Goal: Information Seeking & Learning: Learn about a topic

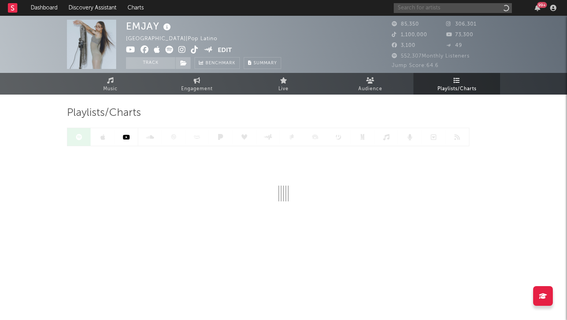
click at [469, 7] on input "text" at bounding box center [453, 8] width 118 height 10
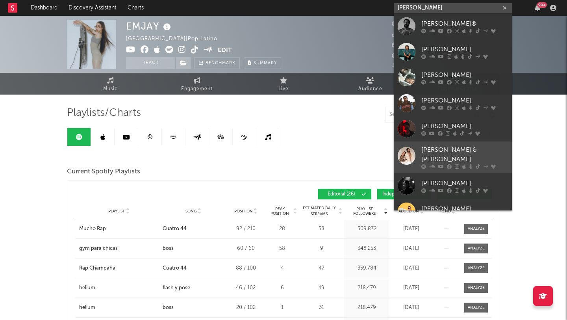
type input "[PERSON_NAME]"
click at [455, 152] on div "[PERSON_NAME] & [PERSON_NAME]" at bounding box center [465, 154] width 87 height 19
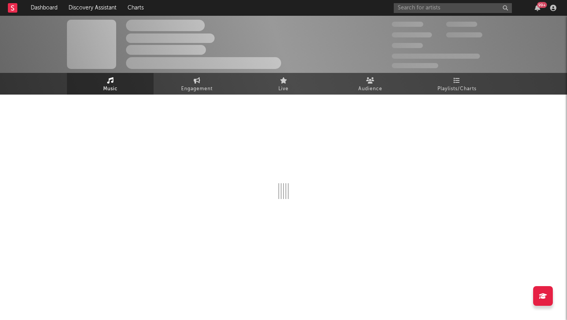
select select "6m"
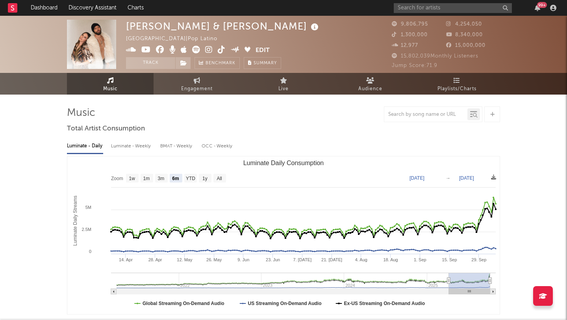
click at [407, 118] on div at bounding box center [426, 115] width 83 height 10
click at [409, 115] on input "text" at bounding box center [426, 115] width 83 height 6
click at [426, 116] on input "la mala suerte" at bounding box center [426, 115] width 83 height 6
type input "la mala suerte"
drag, startPoint x: 428, startPoint y: 117, endPoint x: 389, endPoint y: 113, distance: 39.7
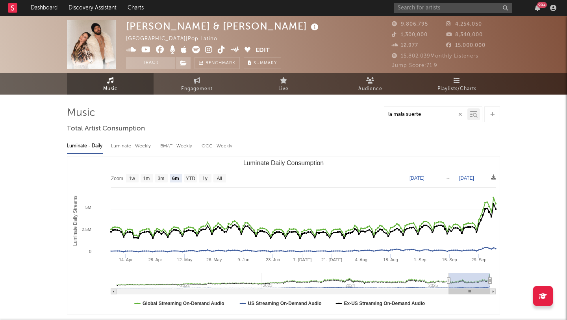
click at [389, 113] on div "la mala suerte" at bounding box center [426, 115] width 83 height 10
type input "l"
type input "La De La Mala Suerte"
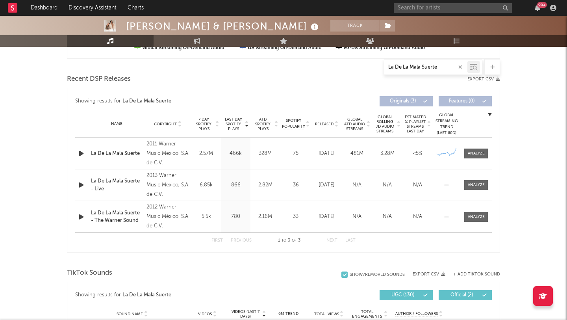
scroll to position [263, 0]
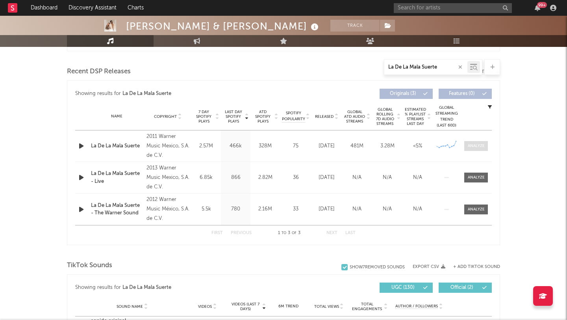
click at [479, 145] on div at bounding box center [476, 146] width 17 height 6
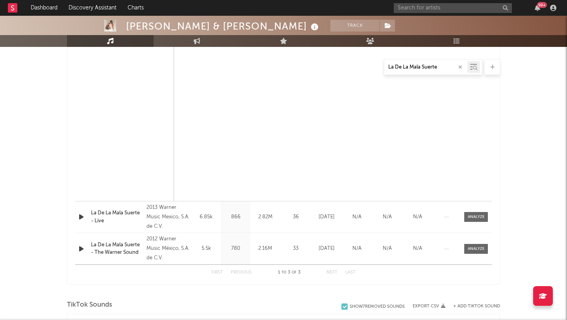
select select "6m"
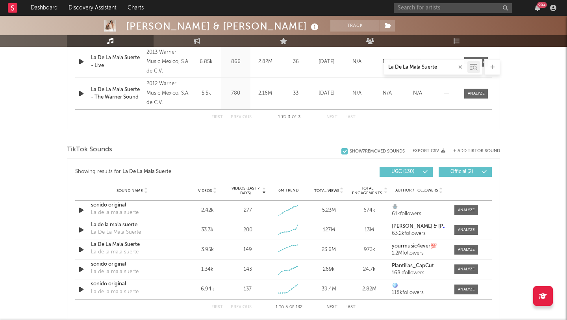
scroll to position [754, 0]
click at [465, 210] on div at bounding box center [466, 210] width 17 height 6
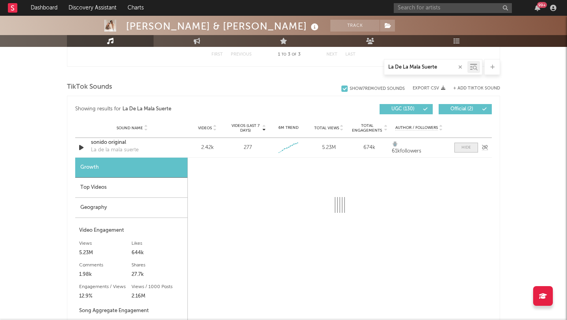
select select "1w"
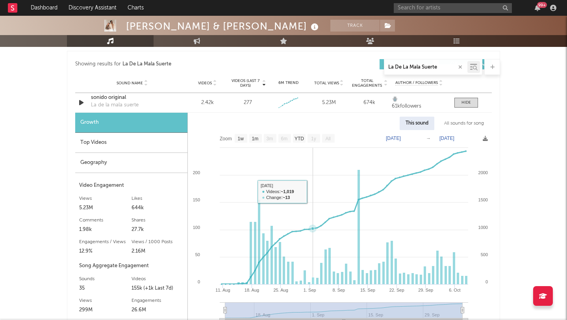
scroll to position [871, 0]
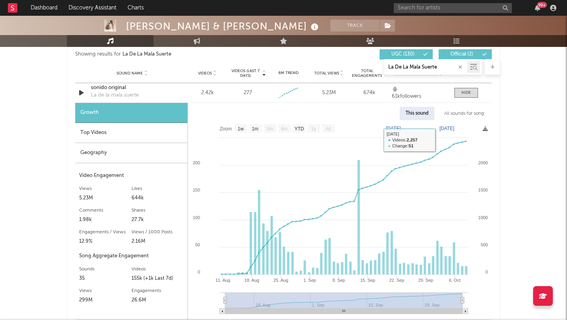
click at [457, 113] on div "All sounds for song" at bounding box center [465, 113] width 52 height 13
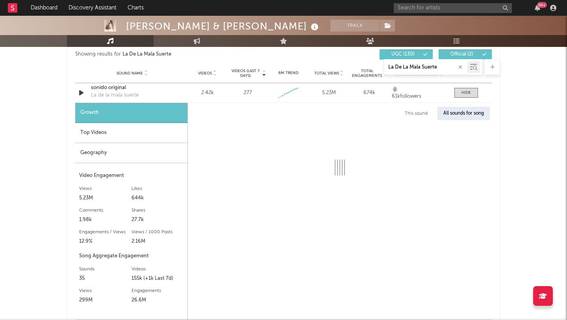
select select "1w"
